Goal: Information Seeking & Learning: Learn about a topic

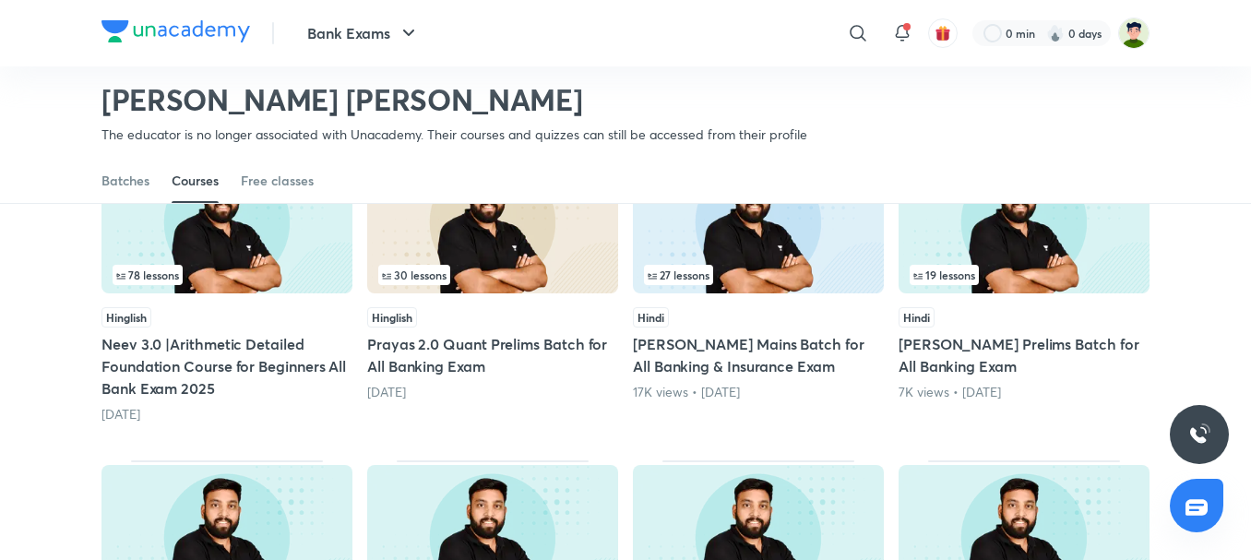
click at [257, 283] on div "78 lessons" at bounding box center [227, 275] width 229 height 20
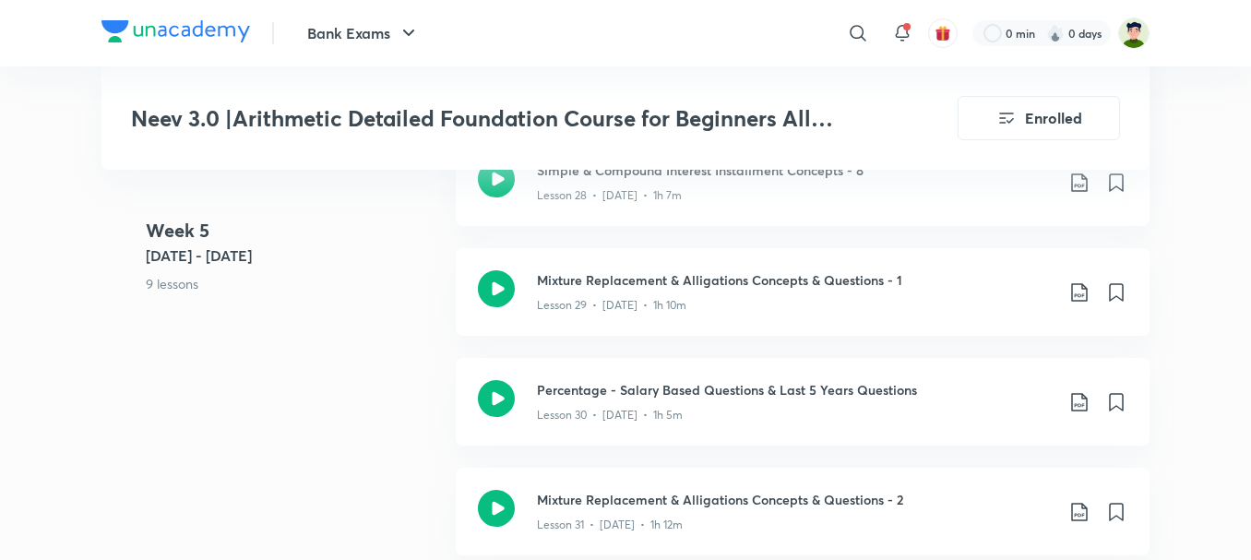
scroll to position [4272, 0]
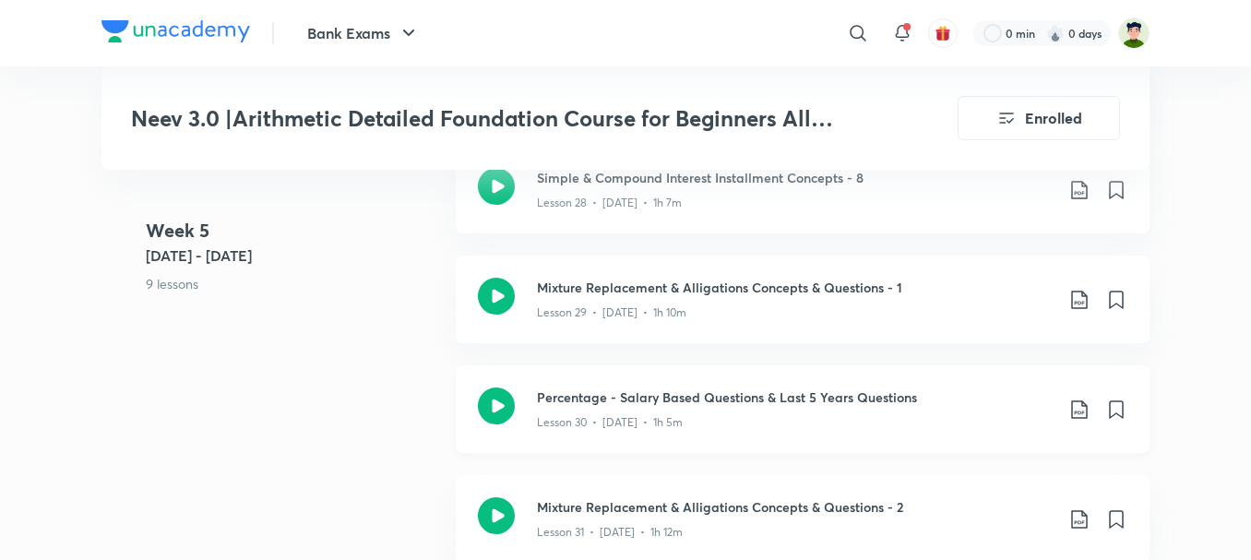
click at [490, 388] on icon at bounding box center [496, 405] width 37 height 37
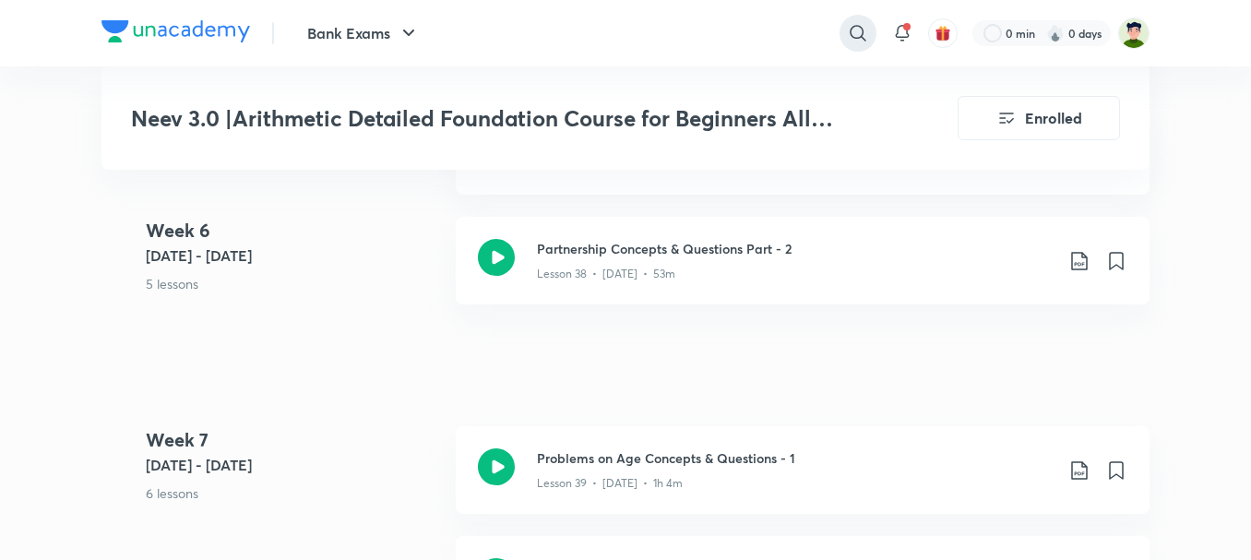
scroll to position [5399, 0]
click at [218, 46] on div at bounding box center [175, 33] width 148 height 27
click at [216, 35] on img at bounding box center [175, 31] width 148 height 22
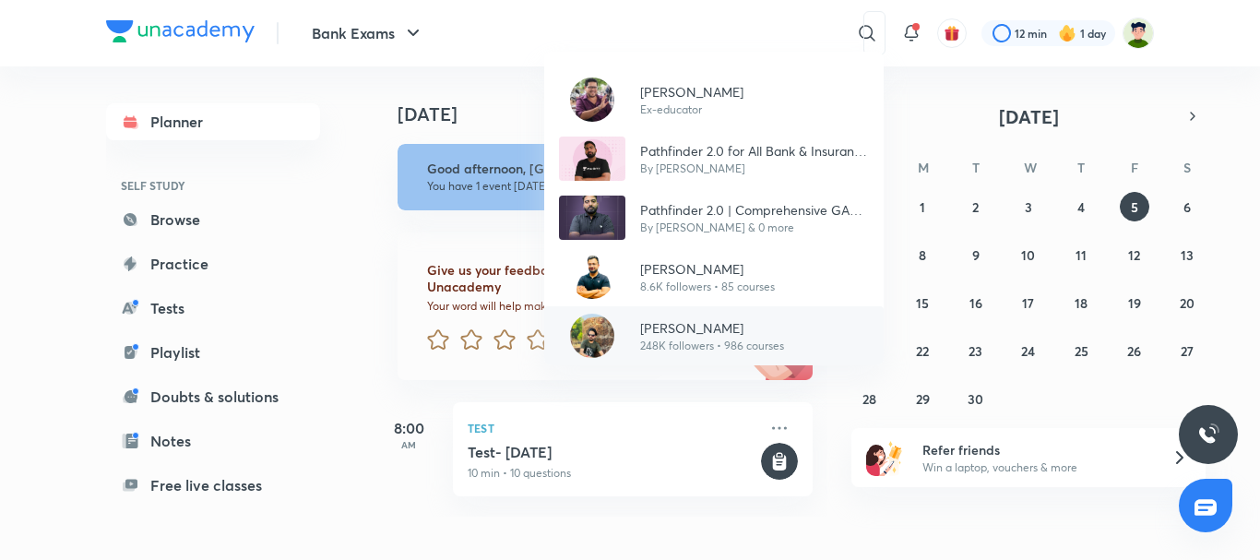
click at [680, 345] on p "248K followers • 986 courses" at bounding box center [712, 346] width 144 height 17
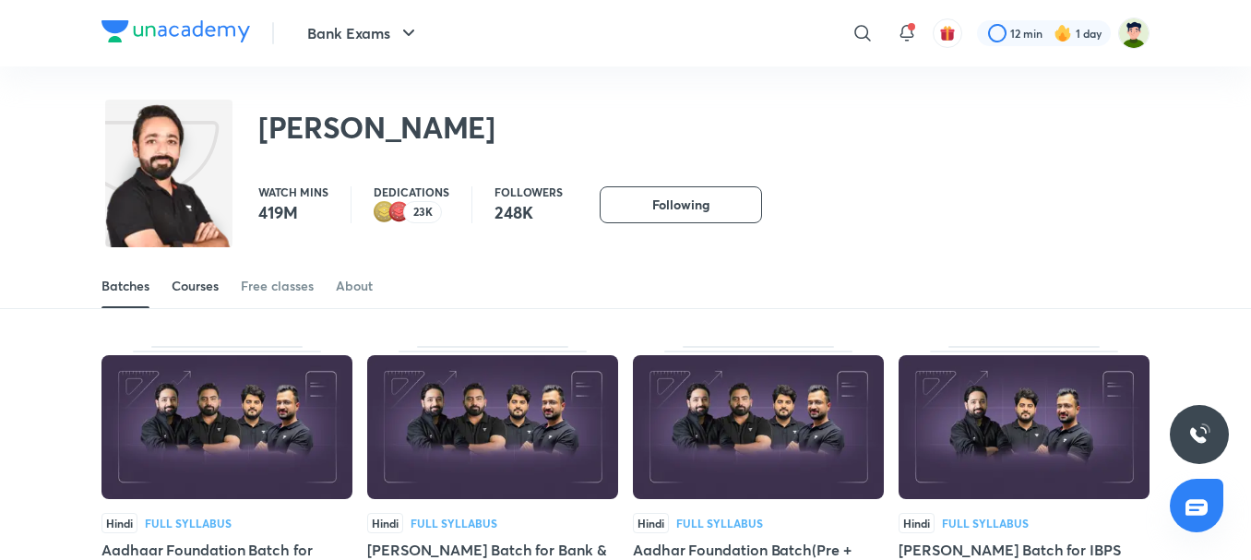
click at [216, 300] on link "Courses" at bounding box center [195, 286] width 47 height 44
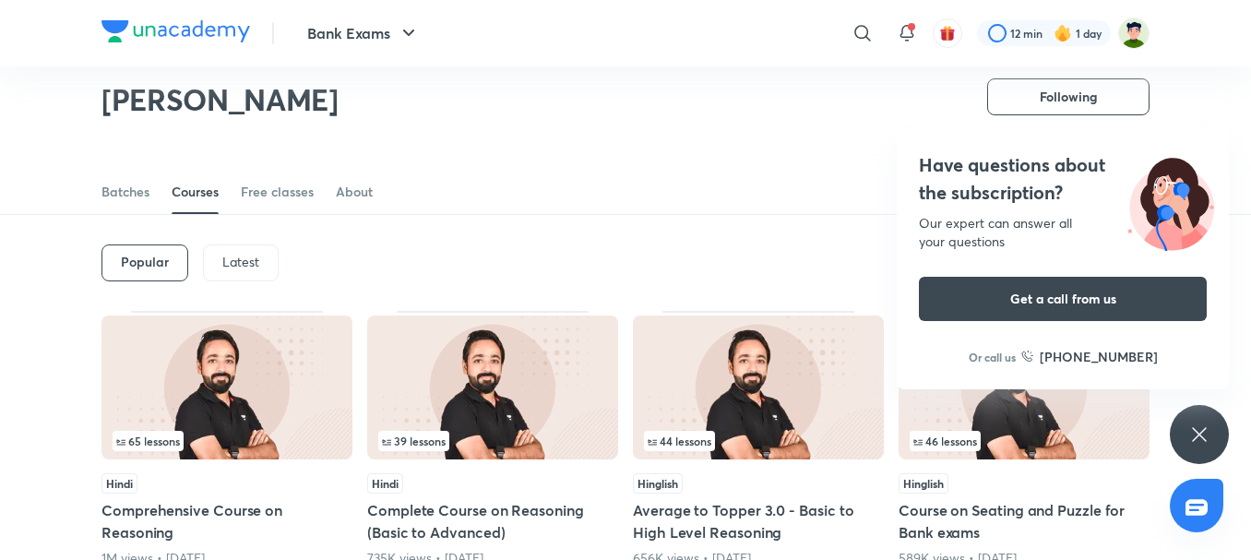
scroll to position [38, 0]
click at [260, 262] on div "Latest" at bounding box center [241, 263] width 76 height 37
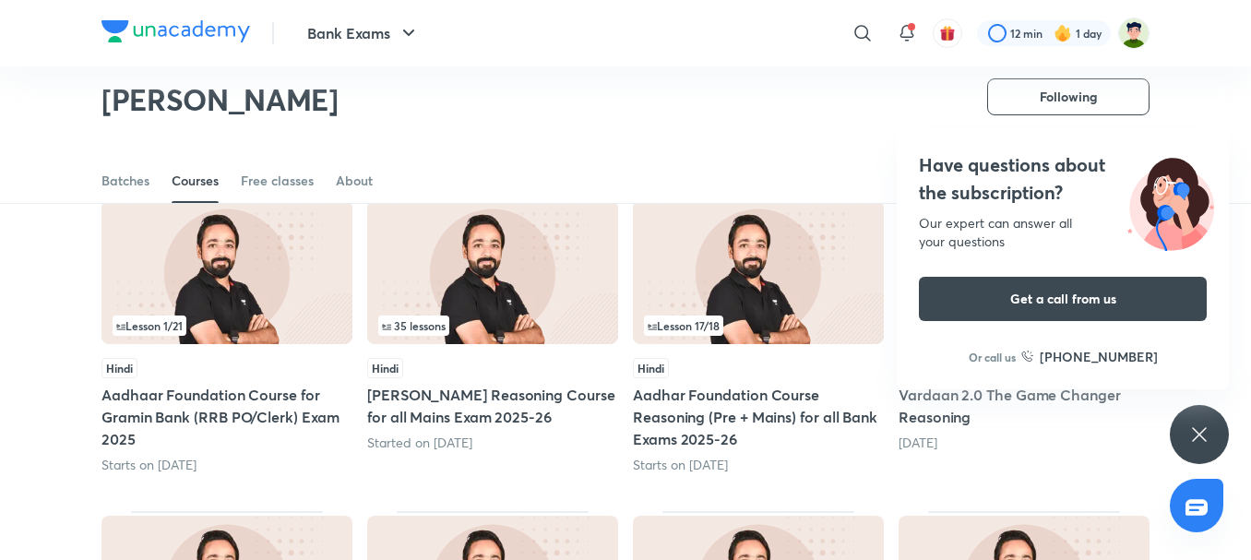
scroll to position [155, 0]
click at [1185, 445] on div "Have questions about the subscription? Our expert can answer all your questions…" at bounding box center [1199, 434] width 59 height 59
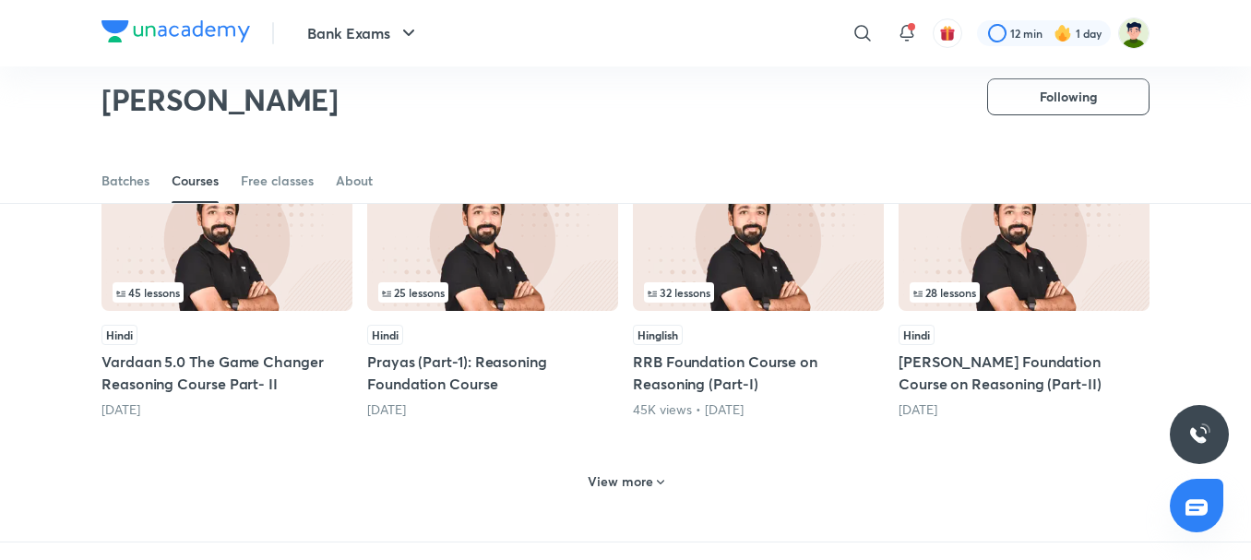
scroll to position [801, 0]
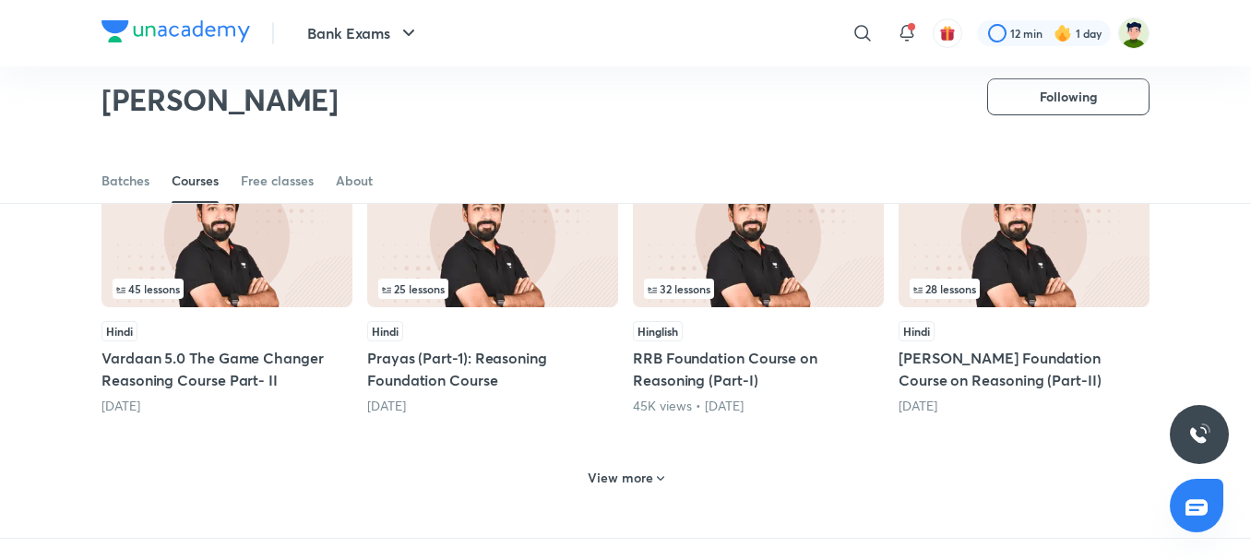
click at [623, 462] on div "View more" at bounding box center [625, 476] width 1048 height 48
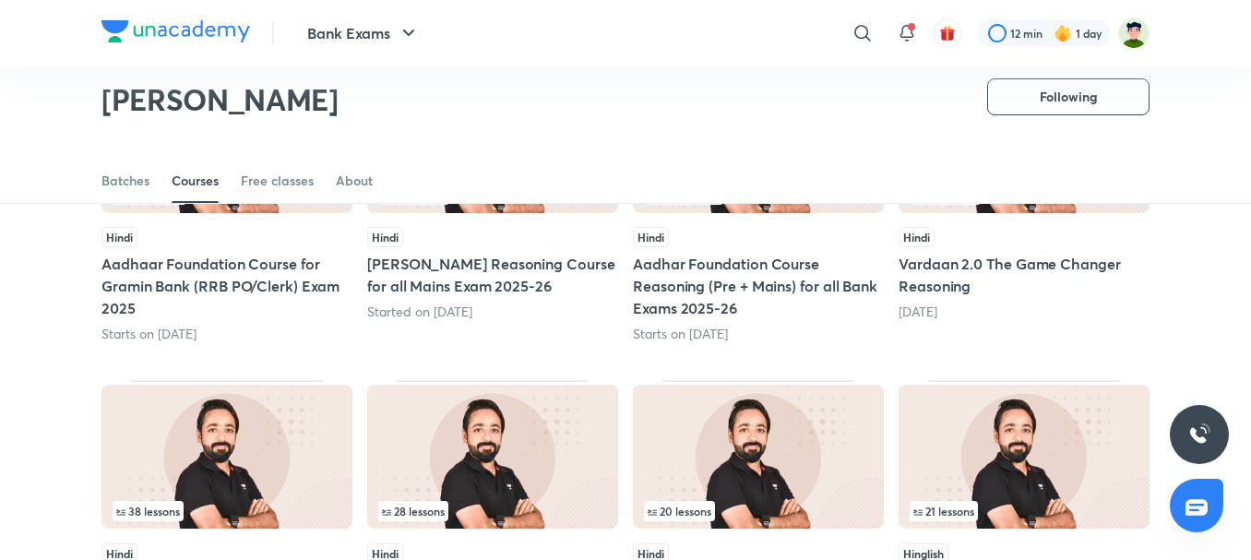
scroll to position [393, 0]
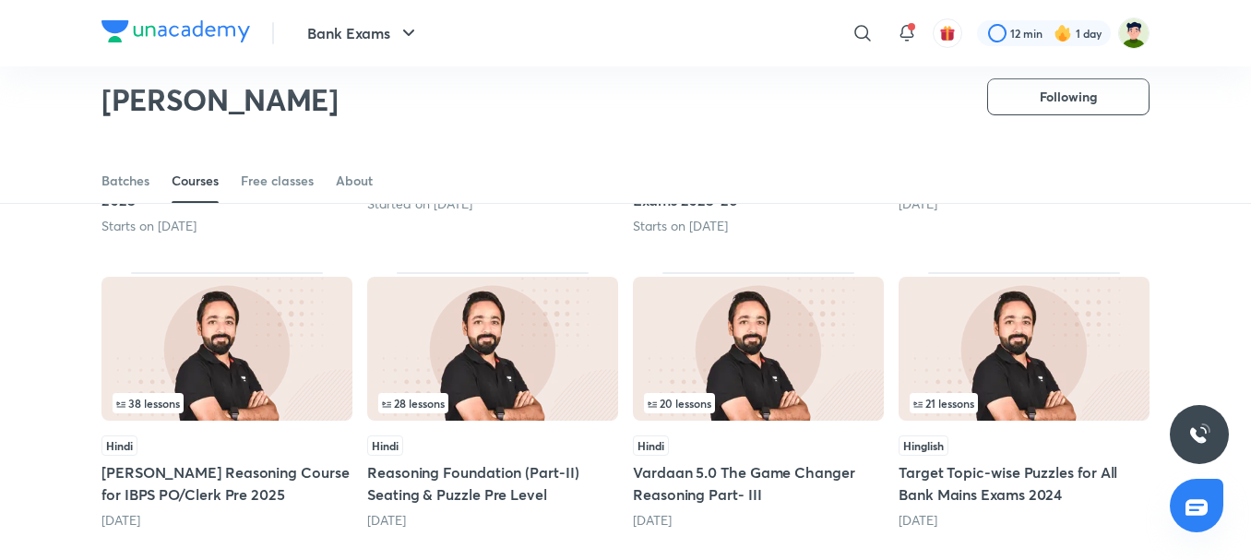
click at [478, 337] on img at bounding box center [492, 349] width 251 height 144
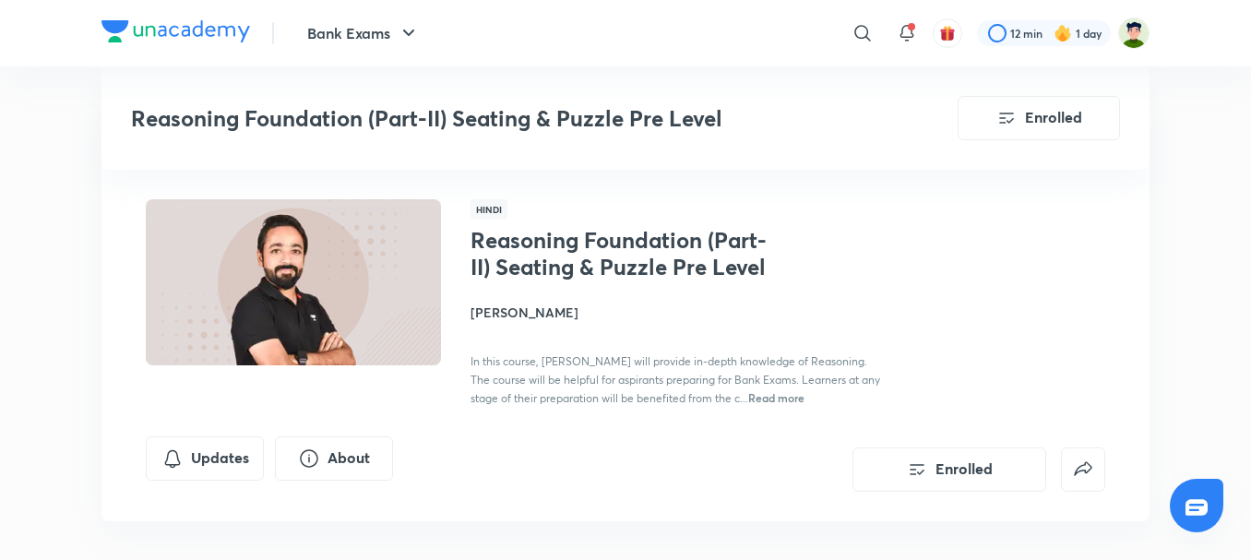
scroll to position [393, 0]
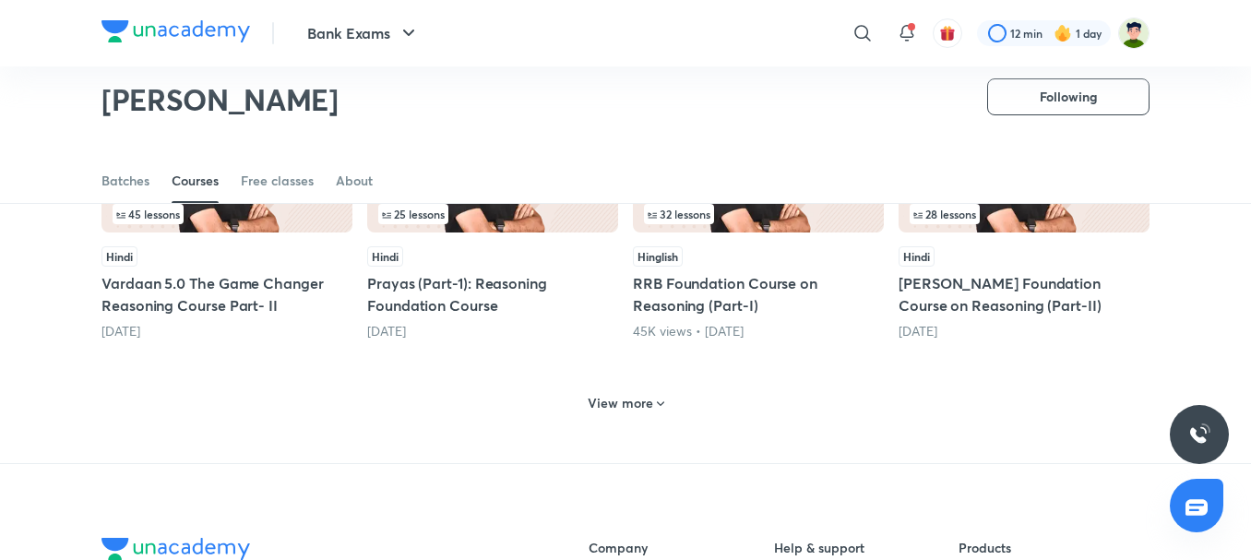
scroll to position [913, 0]
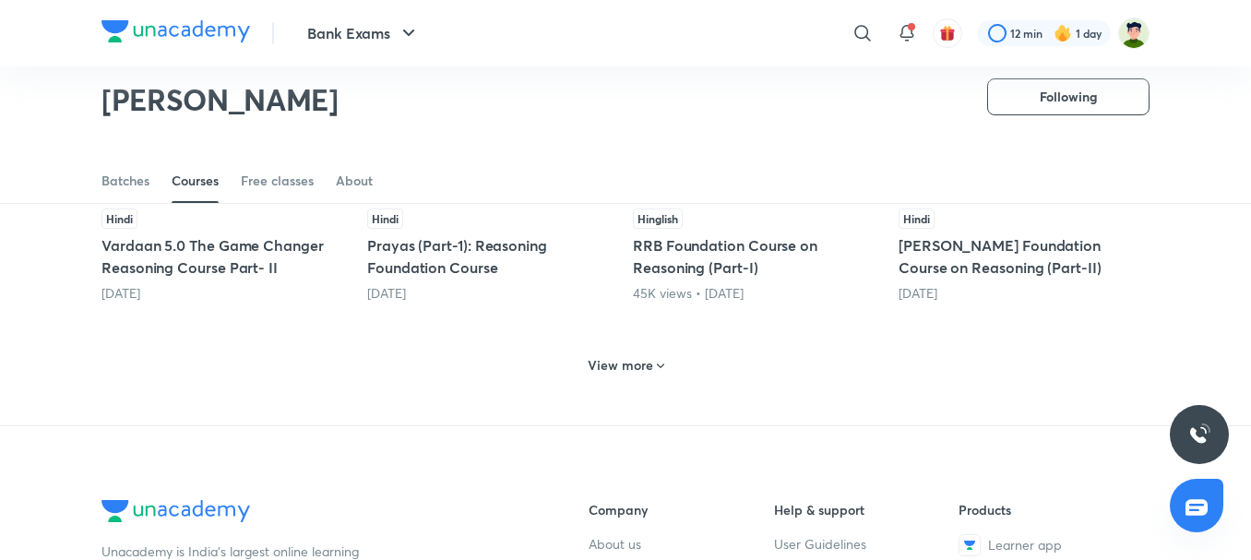
click at [612, 364] on h6 "View more" at bounding box center [620, 365] width 65 height 18
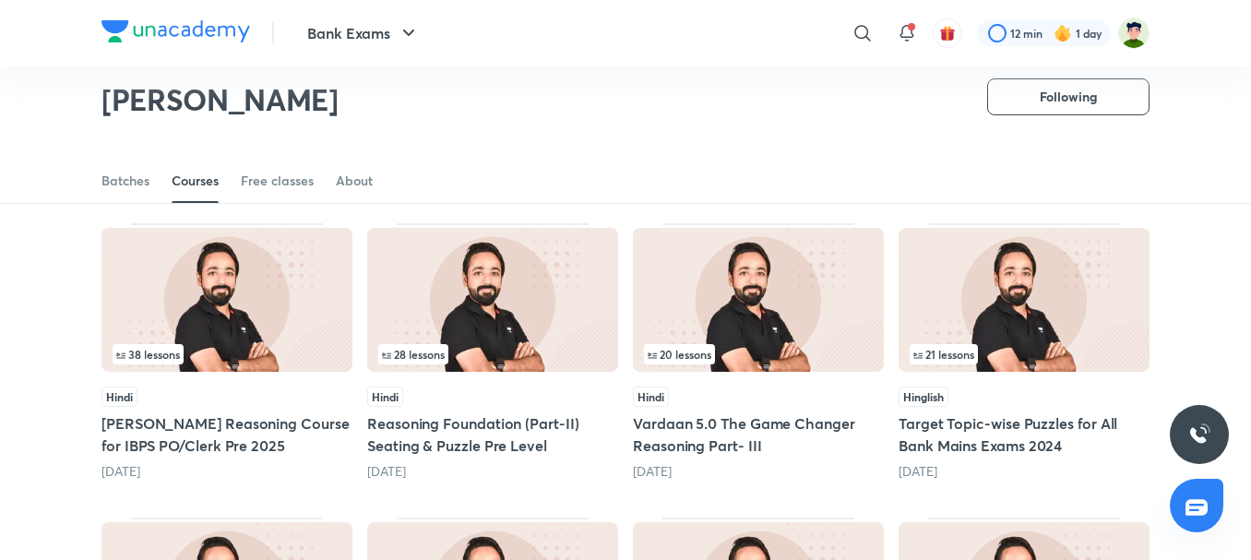
scroll to position [449, 0]
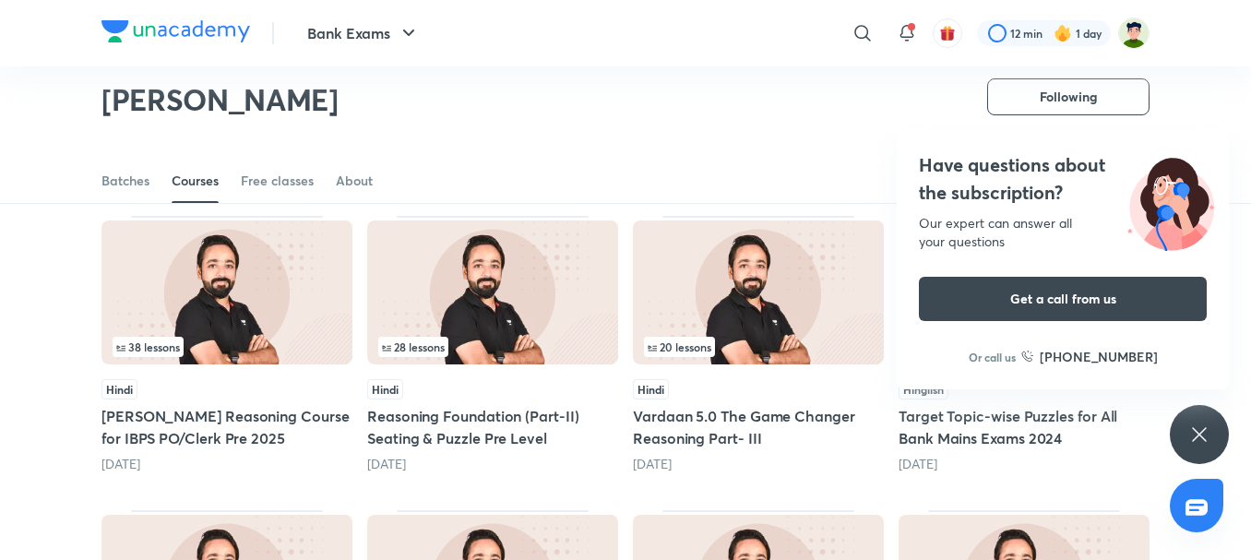
click at [1202, 436] on icon at bounding box center [1199, 434] width 14 height 14
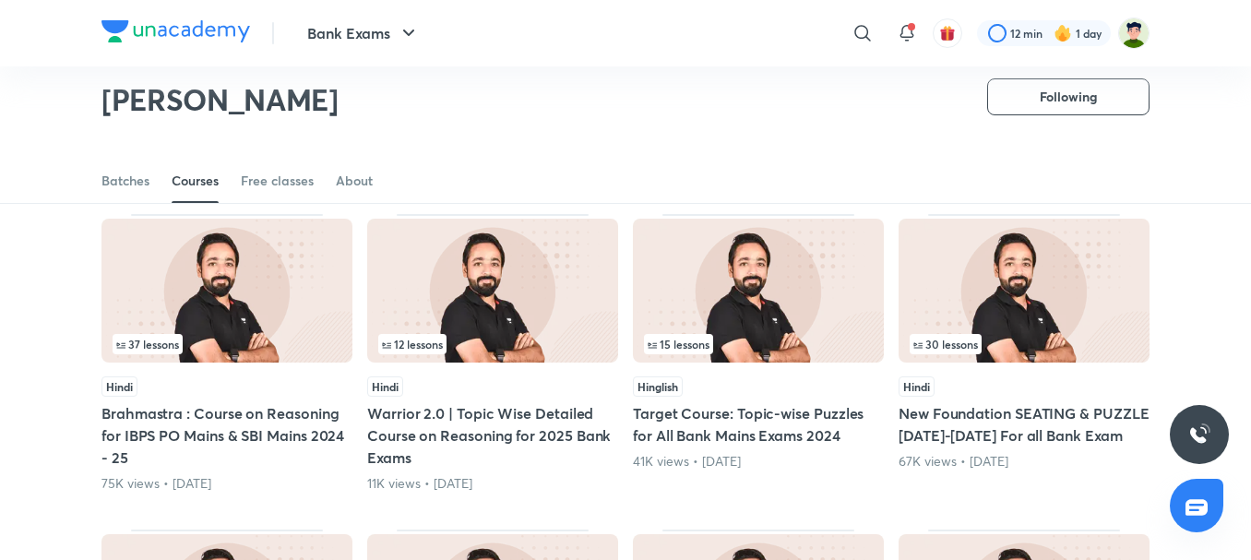
scroll to position [1372, 0]
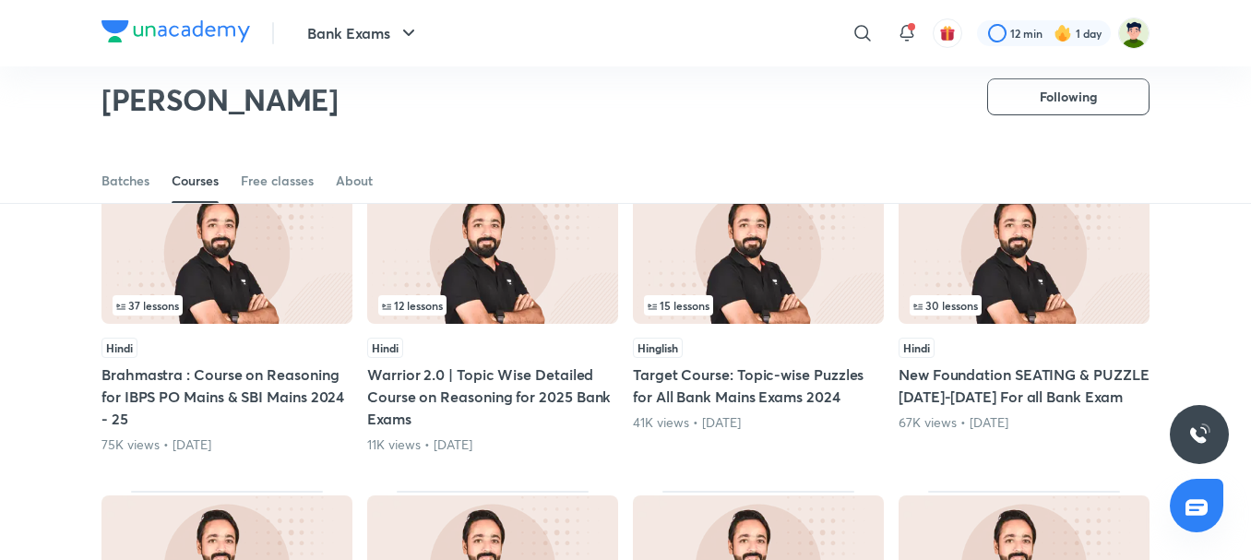
click at [1078, 334] on div "30 lessons Hindi New Foundation SEATING & PUZZLE 2024-2025 For all Bank Exam 67…" at bounding box center [1023, 314] width 251 height 279
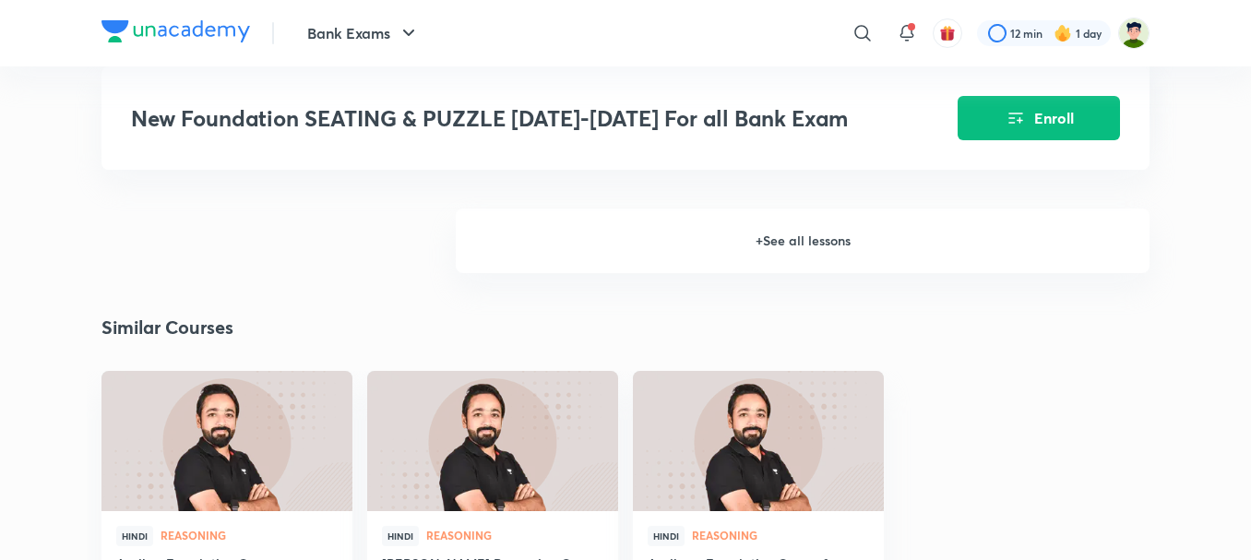
scroll to position [2306, 0]
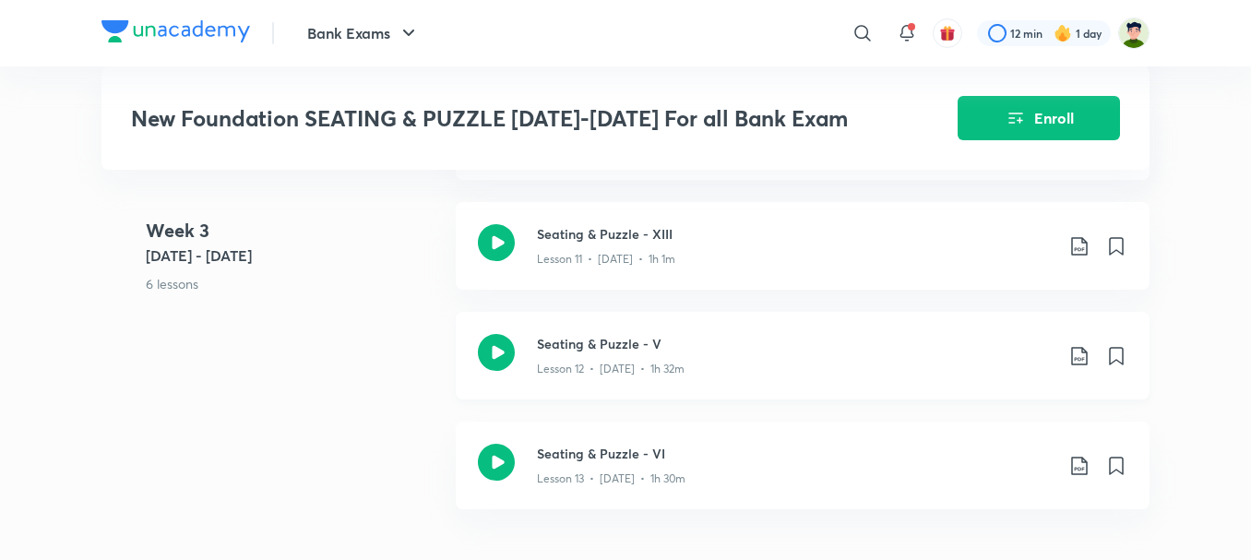
click at [482, 360] on icon at bounding box center [496, 352] width 37 height 37
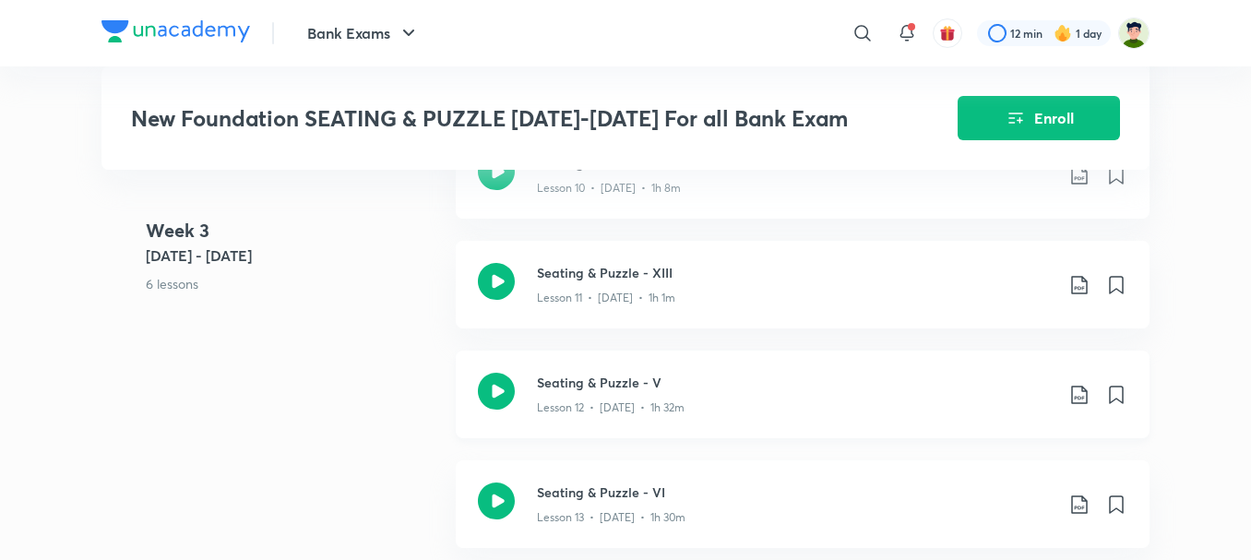
scroll to position [2121, 0]
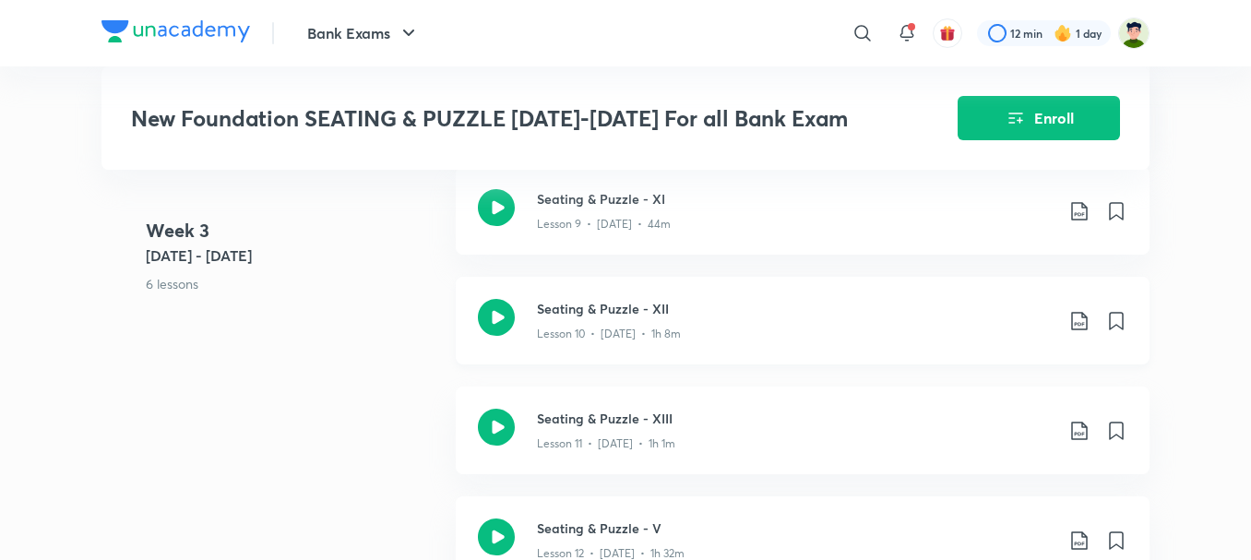
click at [512, 319] on icon at bounding box center [496, 317] width 37 height 37
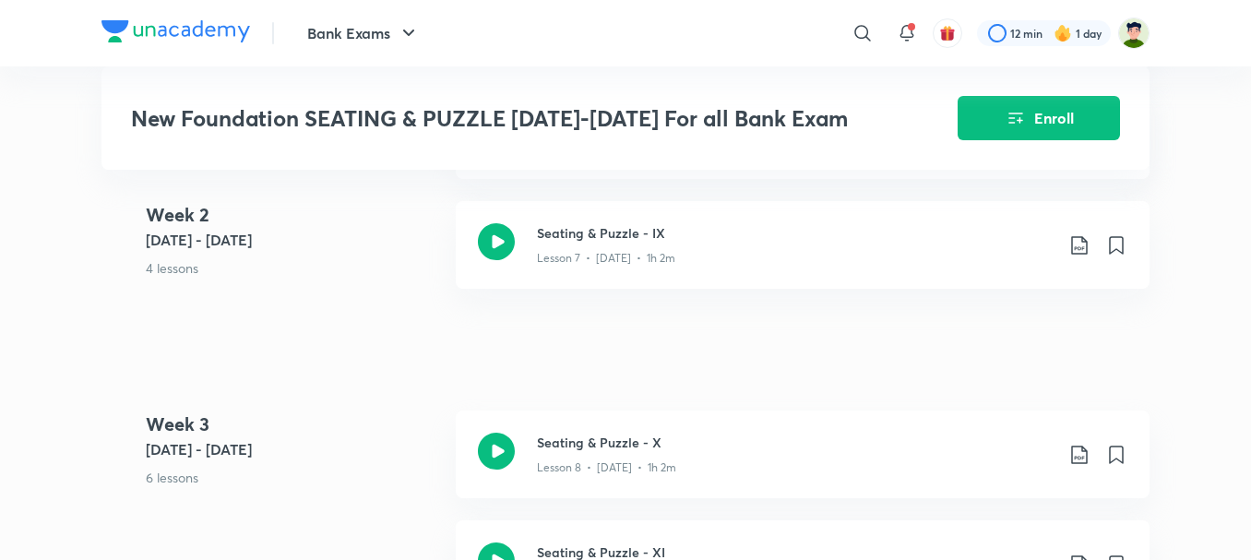
scroll to position [1752, 0]
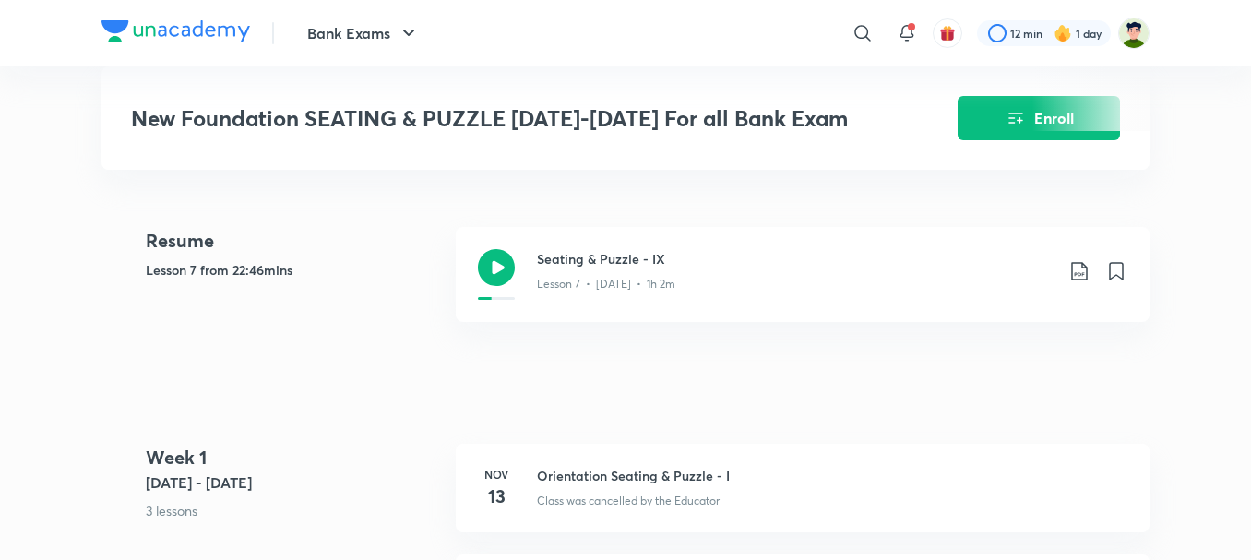
scroll to position [767, 0]
